Goal: Task Accomplishment & Management: Use online tool/utility

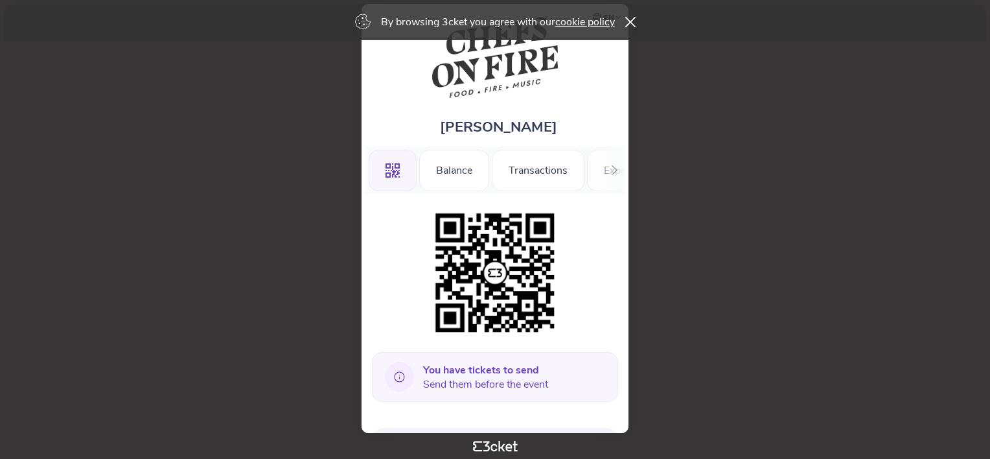
click at [400, 381] on icon at bounding box center [399, 376] width 10 height 10
click at [474, 372] on b "You have tickets to send" at bounding box center [481, 370] width 116 height 14
click at [475, 371] on b "You have tickets to send" at bounding box center [481, 370] width 116 height 14
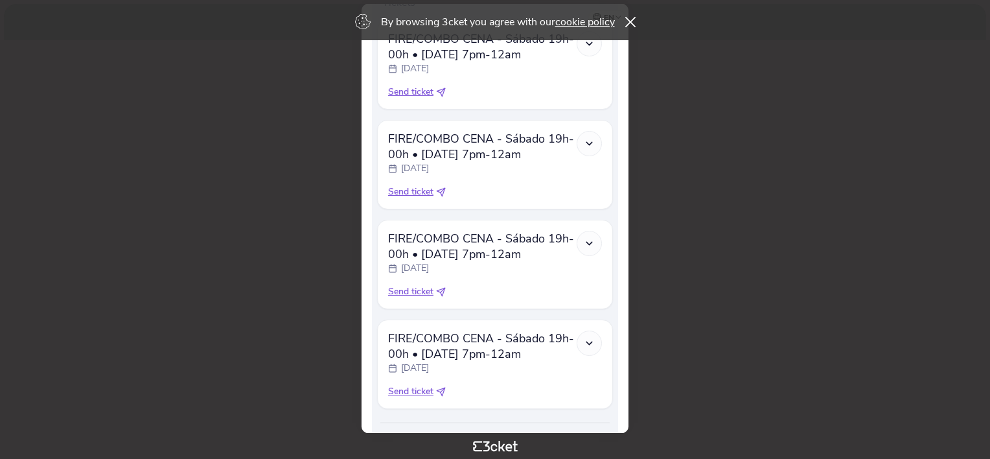
scroll to position [510, 0]
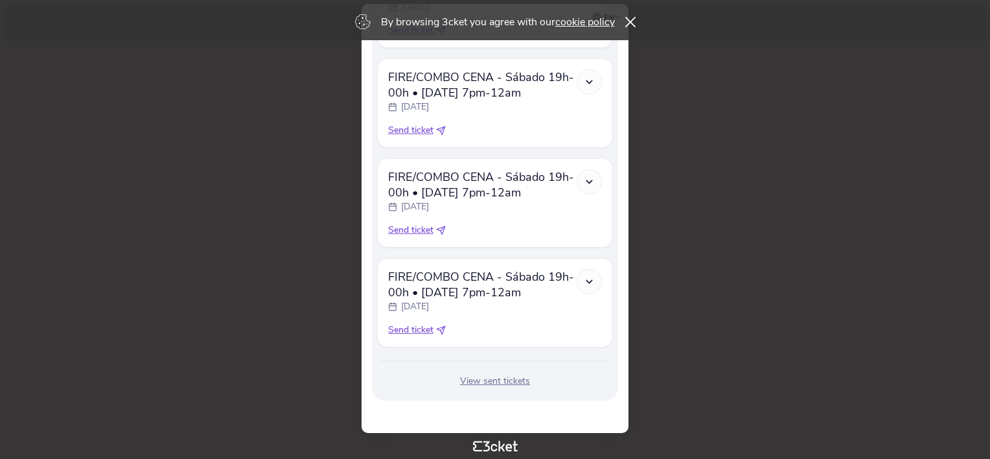
click at [488, 386] on div "View sent tickets" at bounding box center [495, 380] width 236 height 13
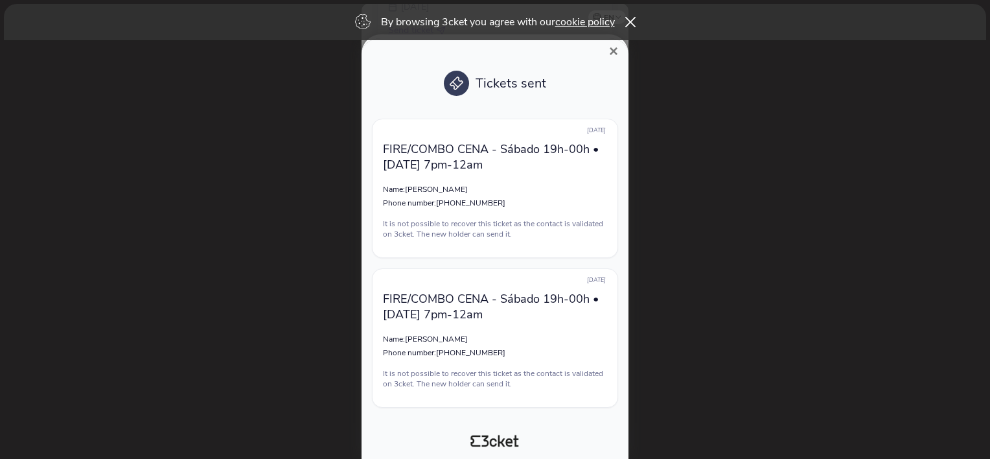
click at [613, 52] on span "×" at bounding box center [613, 50] width 9 height 17
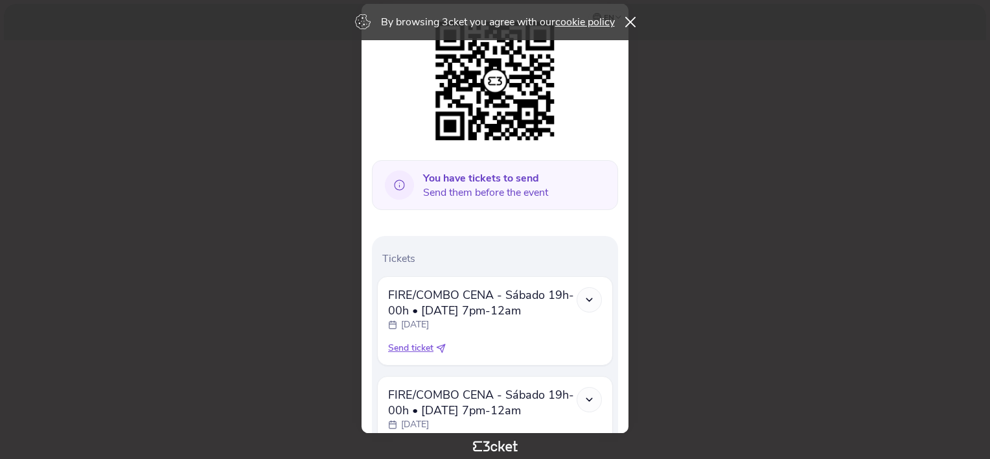
scroll to position [187, 0]
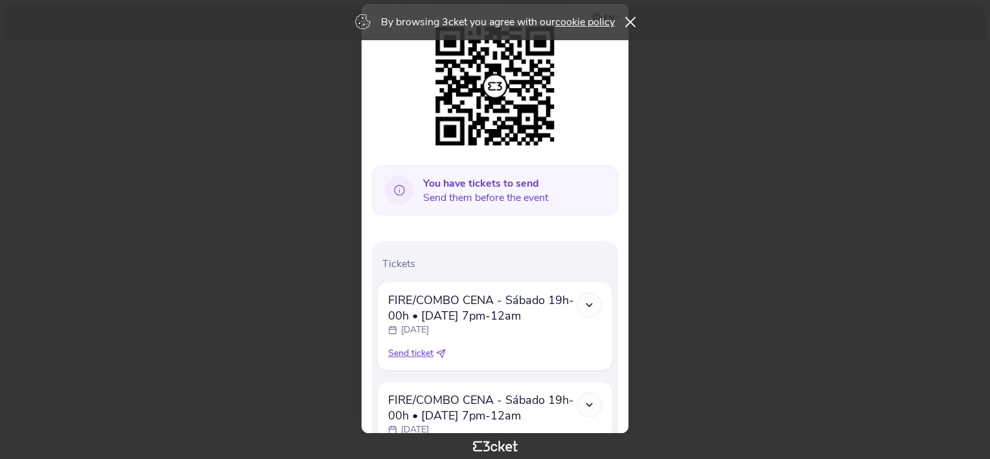
click at [442, 350] on icon at bounding box center [441, 353] width 10 height 10
select select "34"
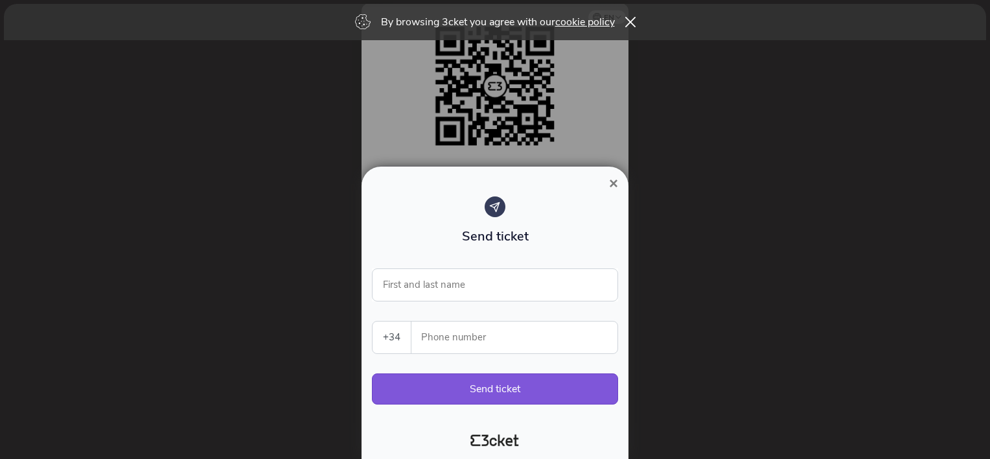
click at [440, 336] on input "Phone number" at bounding box center [520, 337] width 196 height 32
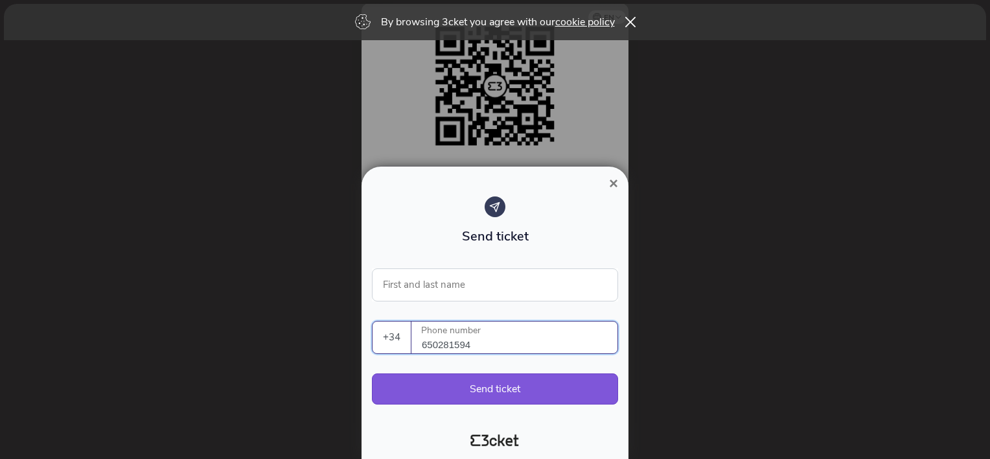
type input "650281594"
click at [444, 282] on input "First and last name" at bounding box center [495, 284] width 246 height 33
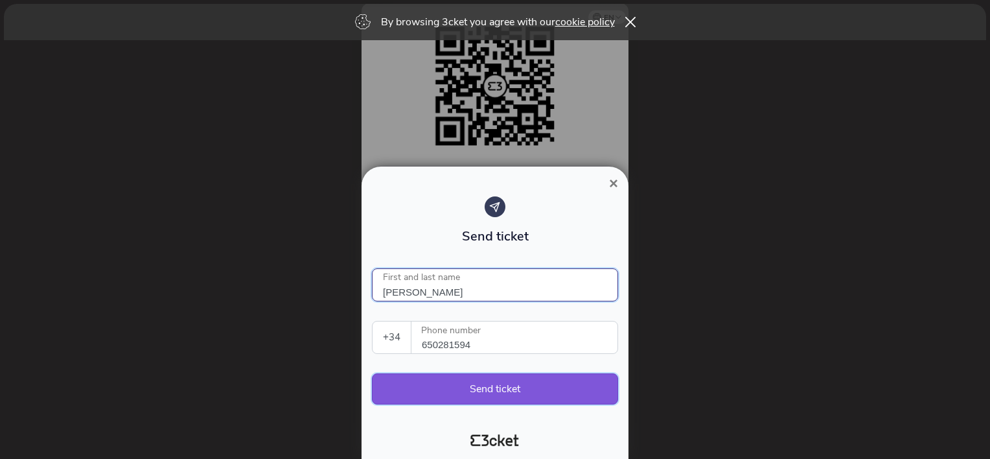
type input "[PERSON_NAME]"
click at [490, 389] on button "Send ticket" at bounding box center [495, 388] width 246 height 31
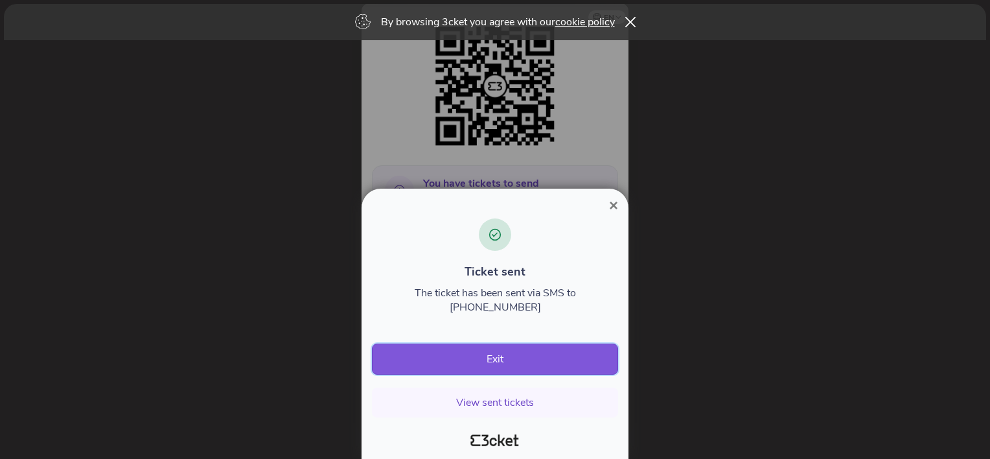
click at [492, 360] on button "Exit" at bounding box center [495, 358] width 246 height 31
